Goal: Information Seeking & Learning: Compare options

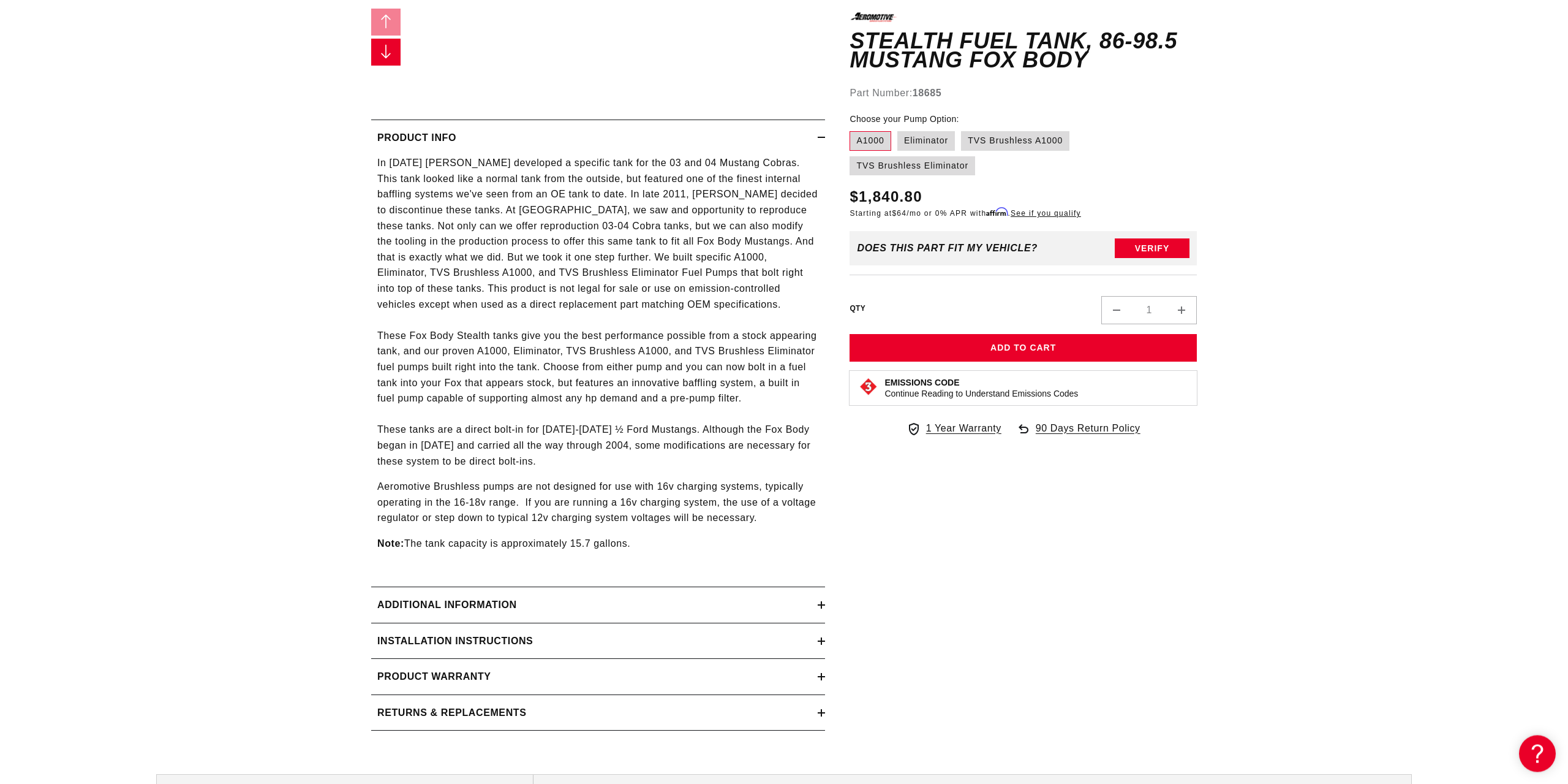
scroll to position [500, 0]
click at [708, 596] on div "Additional information" at bounding box center [594, 601] width 446 height 16
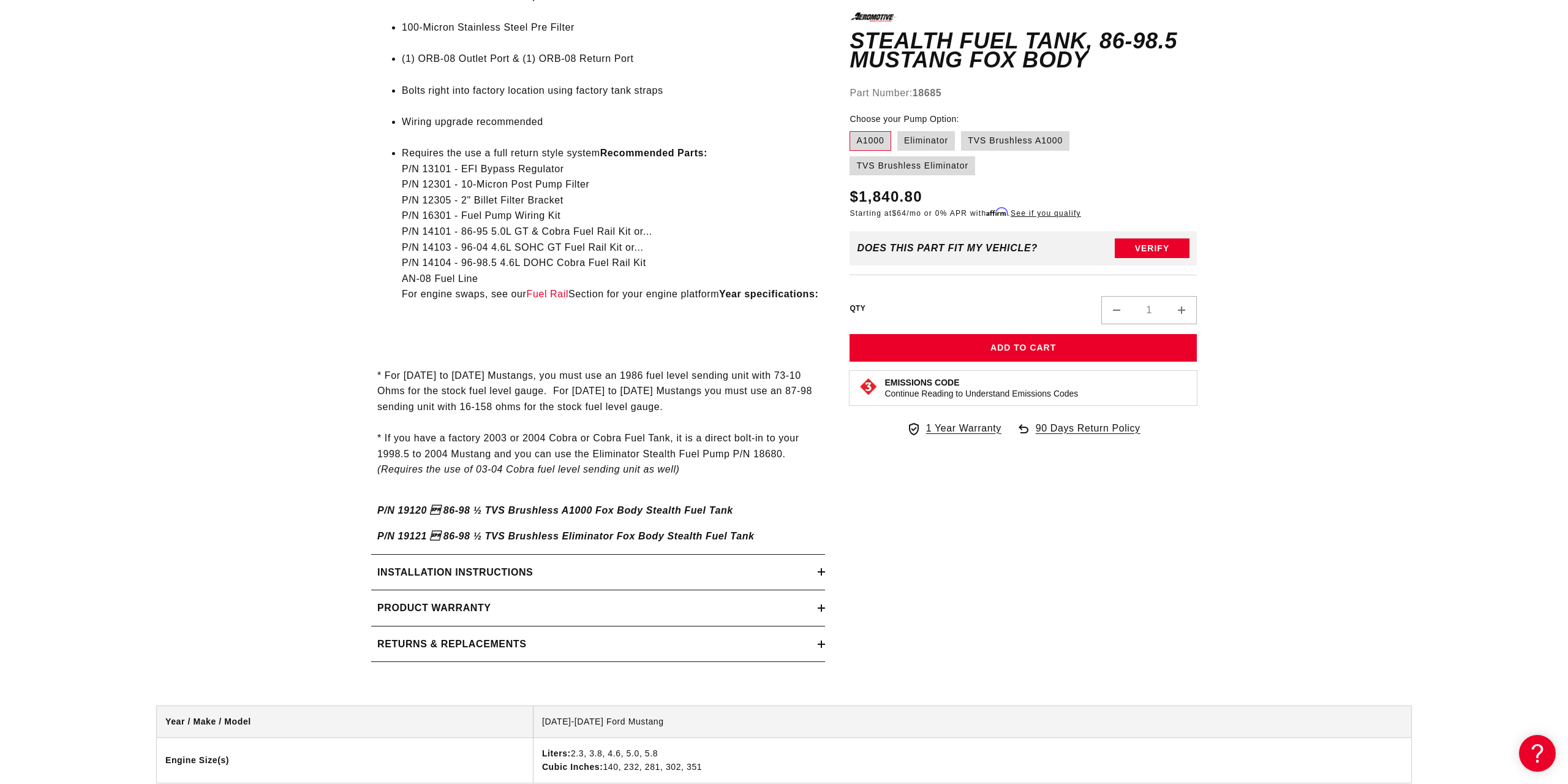
scroll to position [1750, 0]
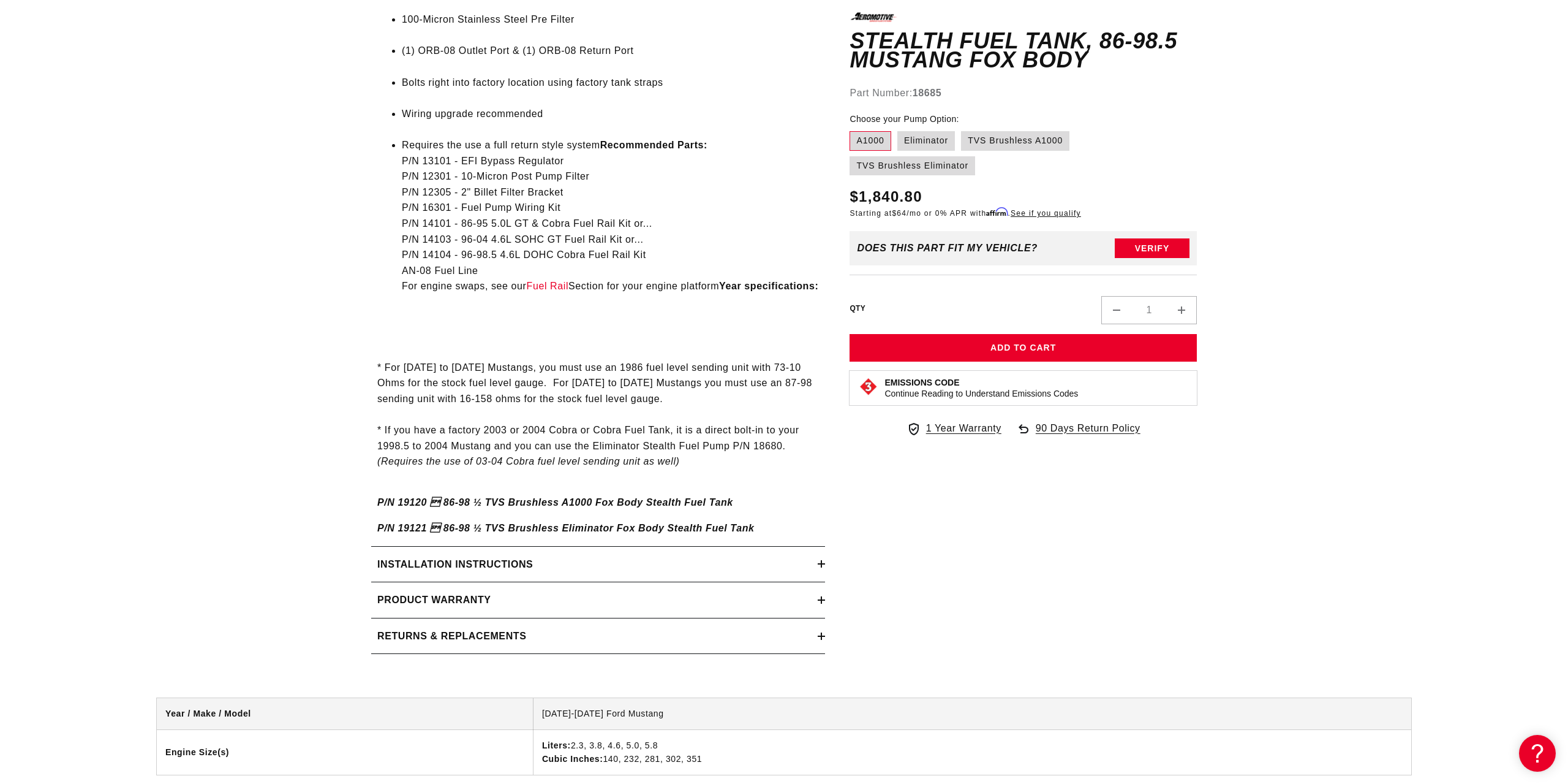
click at [653, 573] on div "Installation Instructions" at bounding box center [594, 564] width 446 height 16
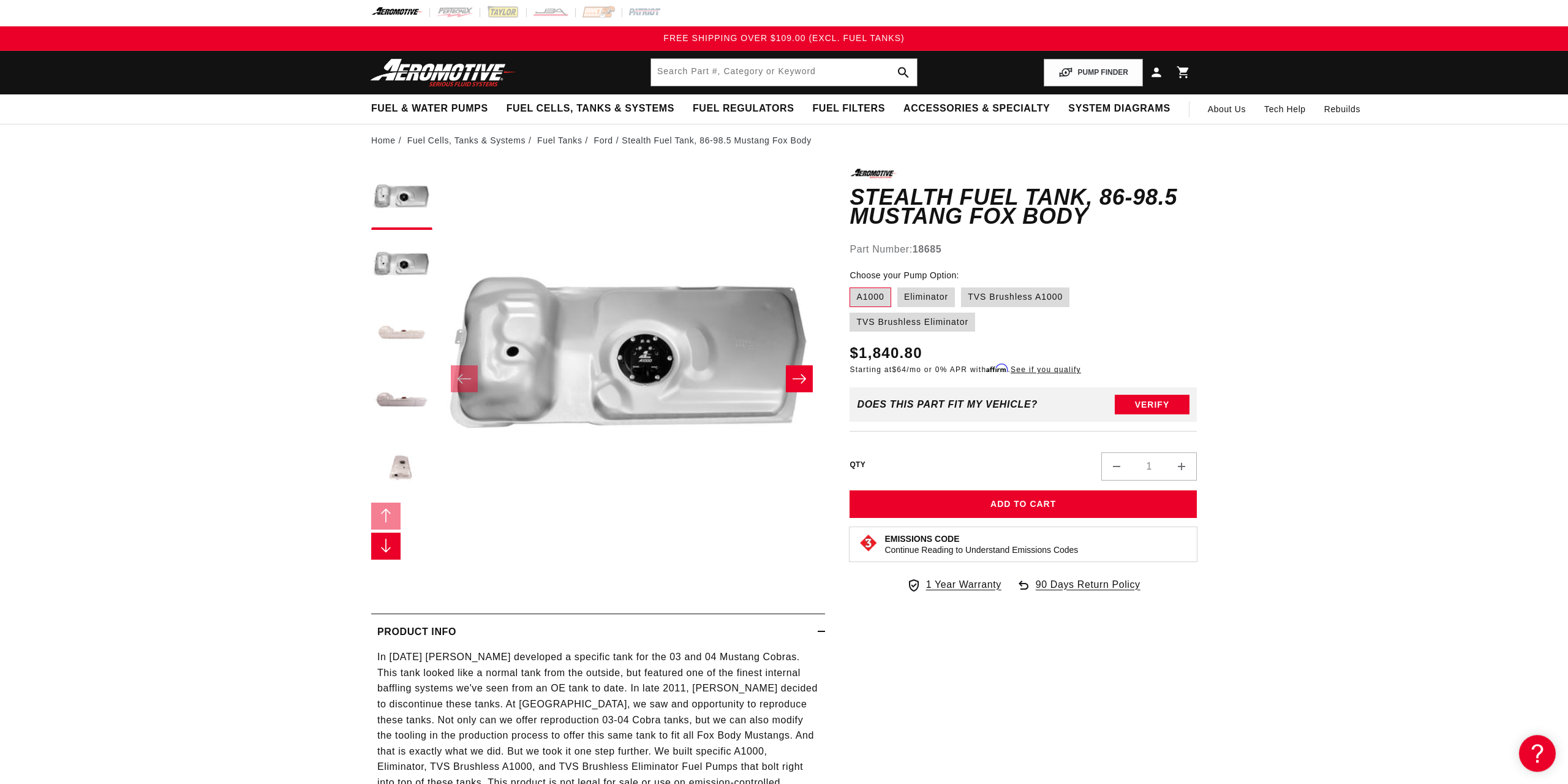
scroll to position [0, 0]
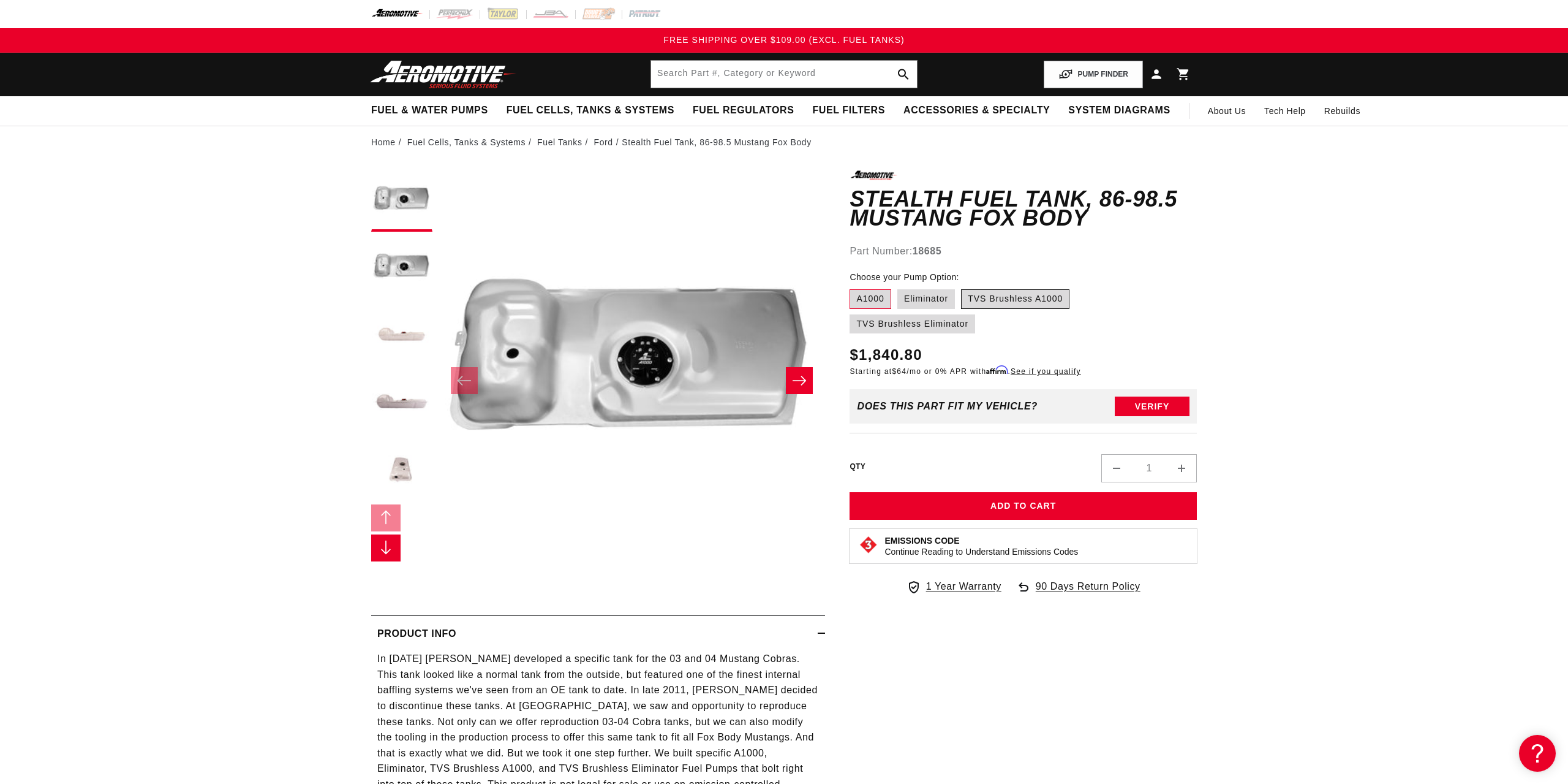
click at [1011, 296] on label "TVS Brushless A1000" at bounding box center [1016, 299] width 108 height 19
click at [962, 288] on input "TVS Brushless A1000" at bounding box center [961, 287] width 1 height 1
radio input "true"
click at [948, 296] on label "Eliminator" at bounding box center [926, 299] width 57 height 19
click at [898, 288] on input "Eliminator" at bounding box center [898, 287] width 1 height 1
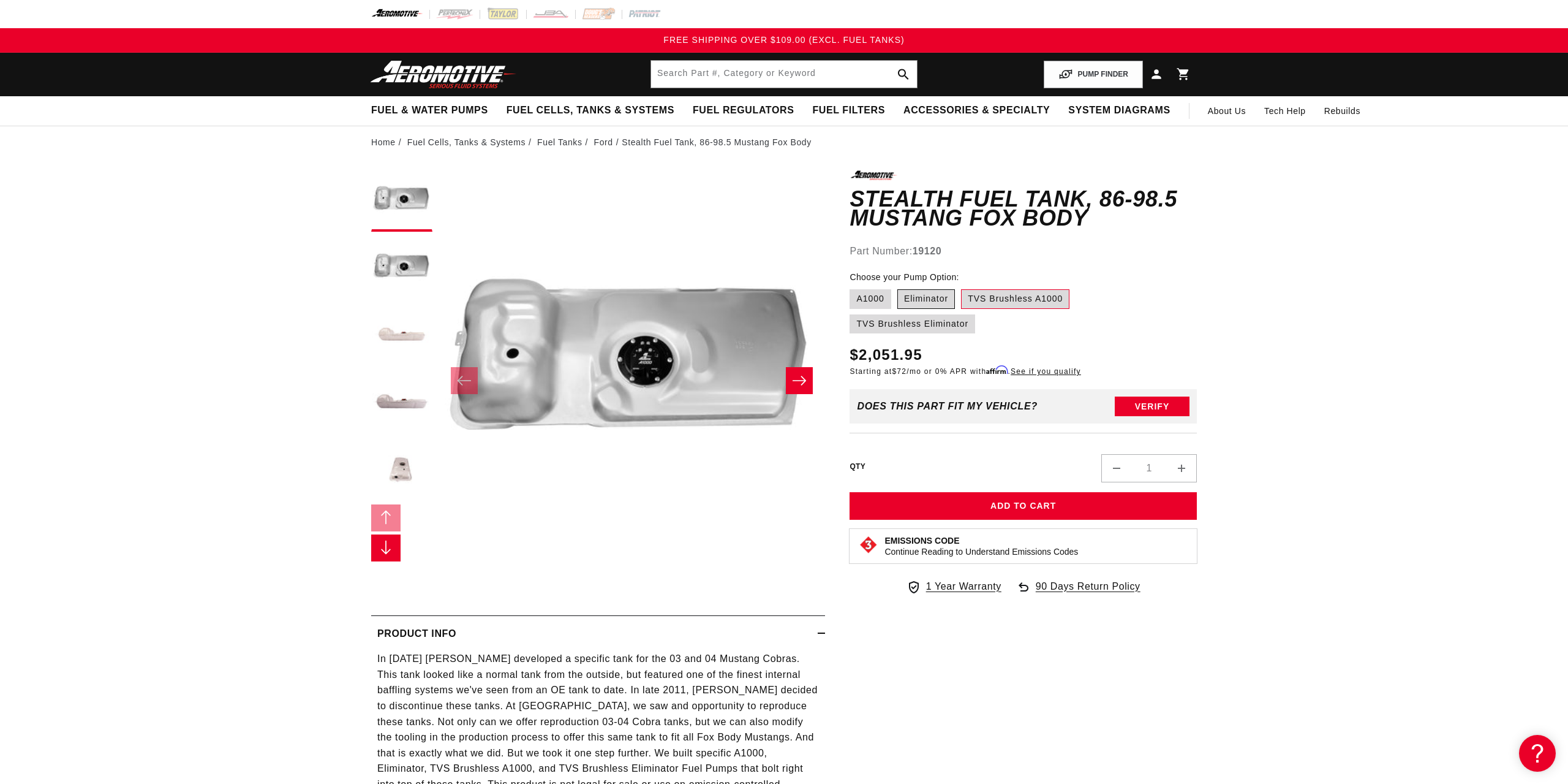
radio input "true"
click at [975, 314] on label "TVS Brushless Eliminator" at bounding box center [912, 324] width 125 height 19
click at [1076, 288] on input "TVS Brushless Eliminator" at bounding box center [1075, 287] width 1 height 1
radio input "true"
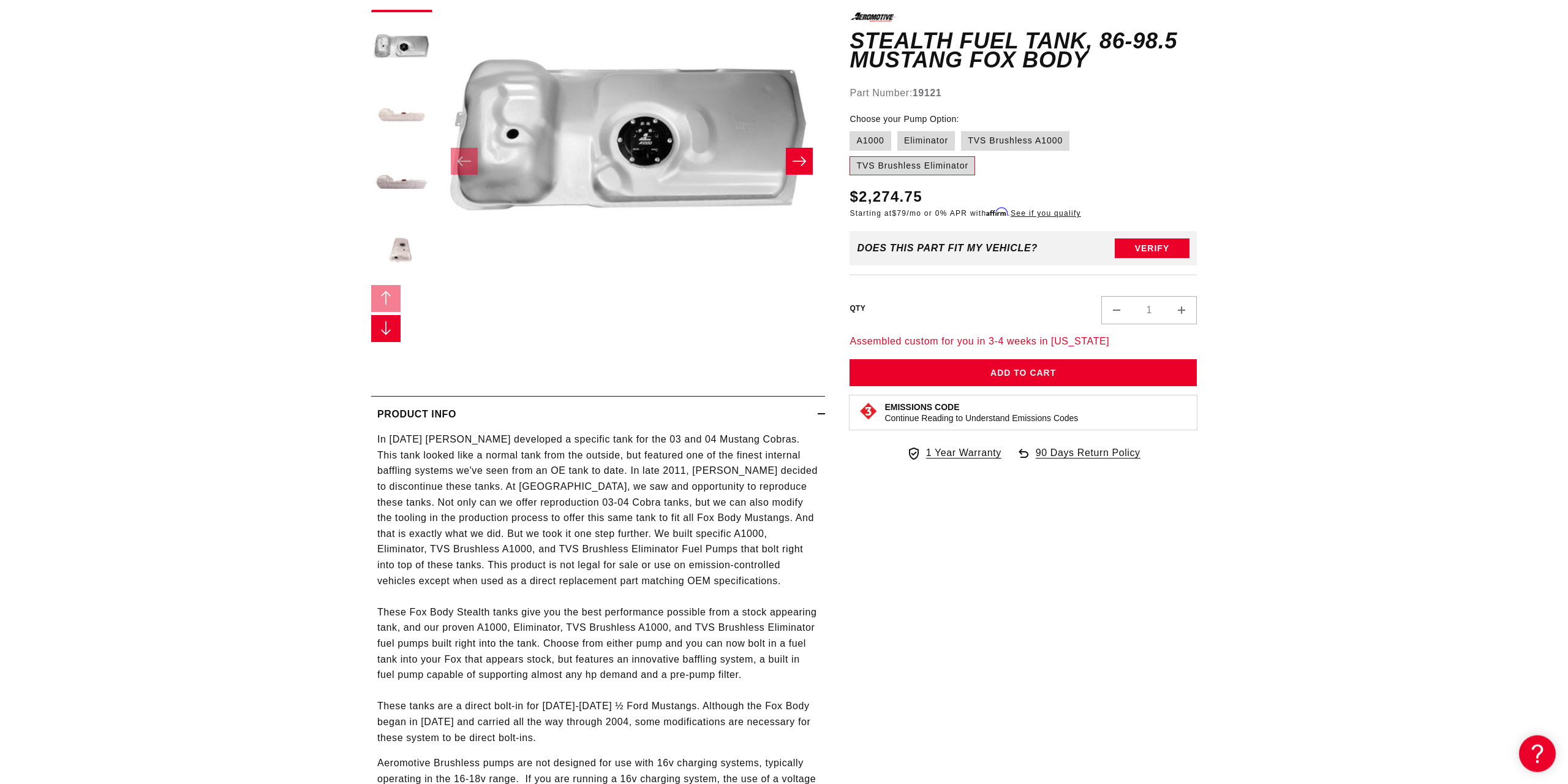
scroll to position [312, 0]
